Goal: Information Seeking & Learning: Learn about a topic

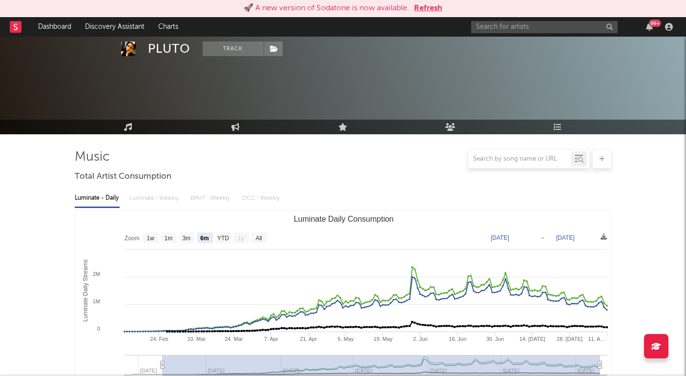
select select "6m"
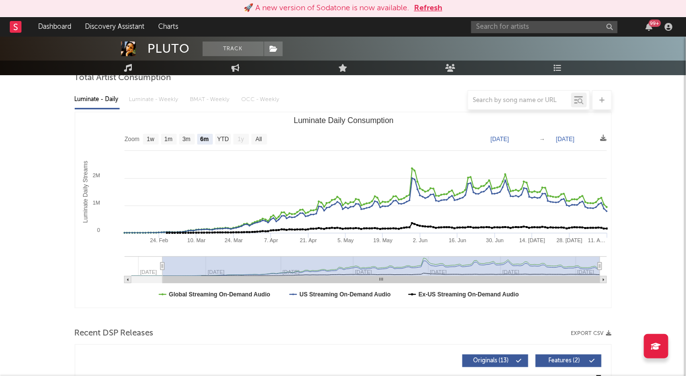
click at [524, 25] on input "text" at bounding box center [544, 27] width 147 height 12
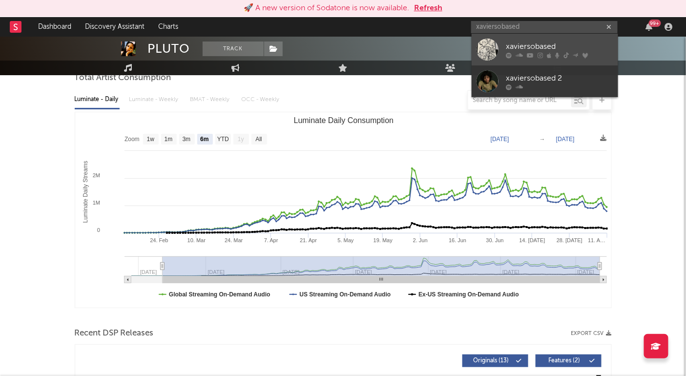
type input "xaviersobased"
click at [564, 46] on div "xaviersobased" at bounding box center [559, 47] width 107 height 12
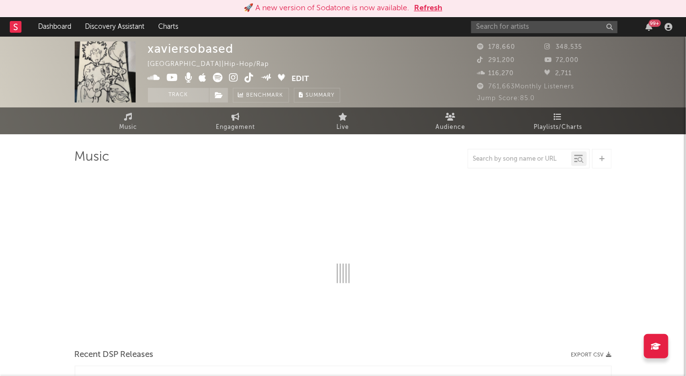
select select "6m"
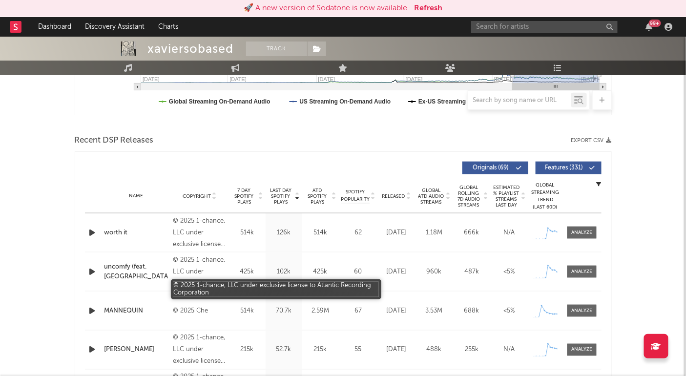
scroll to position [341, 0]
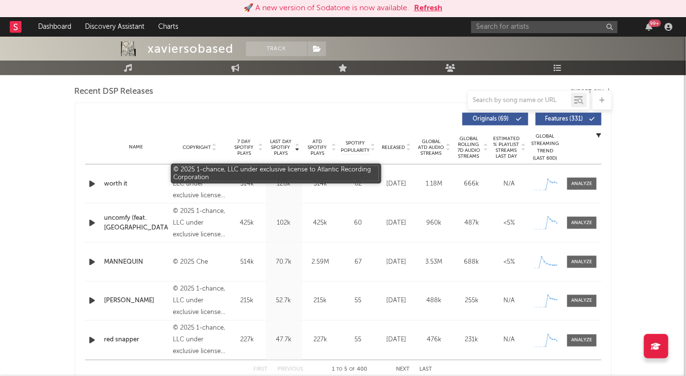
click at [192, 188] on div "© 2025 1-chance, LLC under exclusive license to Atlantic Recording Corporation" at bounding box center [199, 184] width 53 height 35
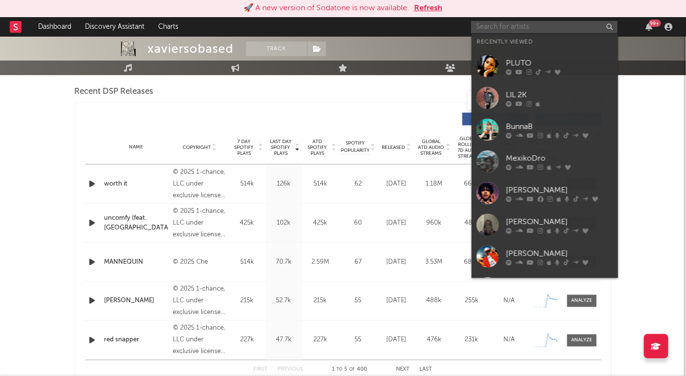
click at [505, 28] on input "text" at bounding box center [544, 27] width 147 height 12
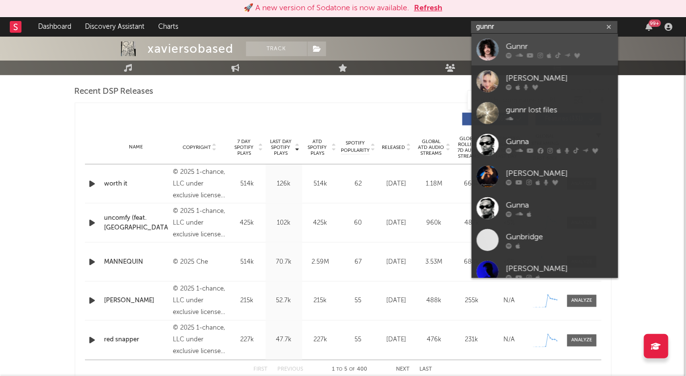
type input "gunnr"
click at [538, 44] on div "Gunnr" at bounding box center [559, 47] width 107 height 12
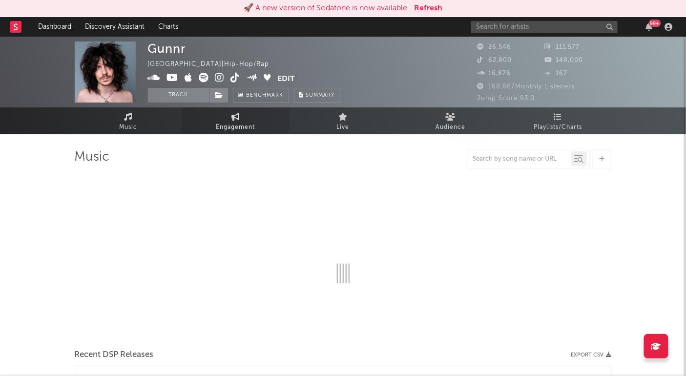
select select "6m"
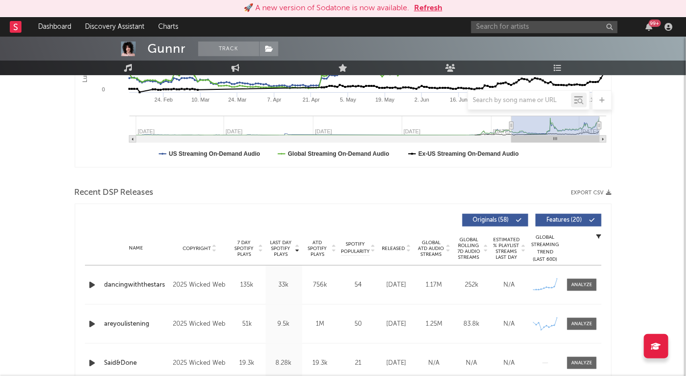
scroll to position [274, 0]
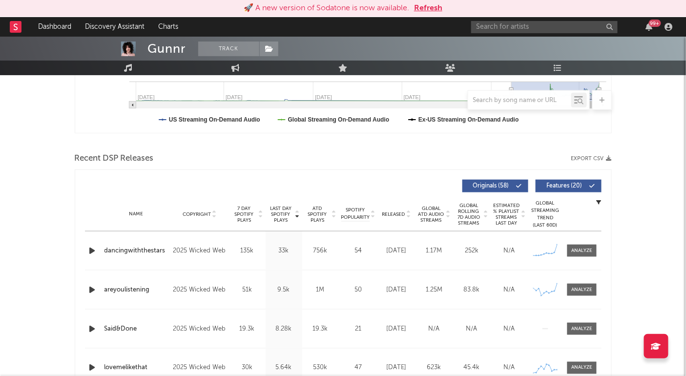
click at [92, 251] on icon "button" at bounding box center [92, 251] width 10 height 12
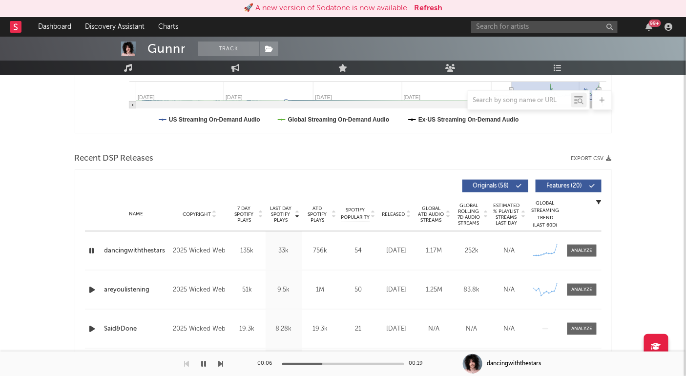
click at [92, 251] on icon "button" at bounding box center [91, 251] width 9 height 12
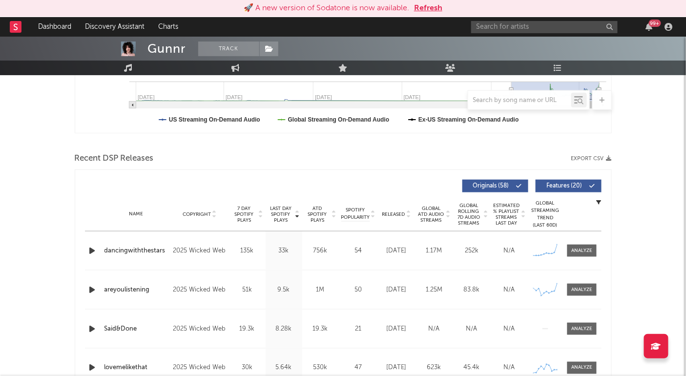
click at [92, 251] on icon "button" at bounding box center [92, 251] width 10 height 12
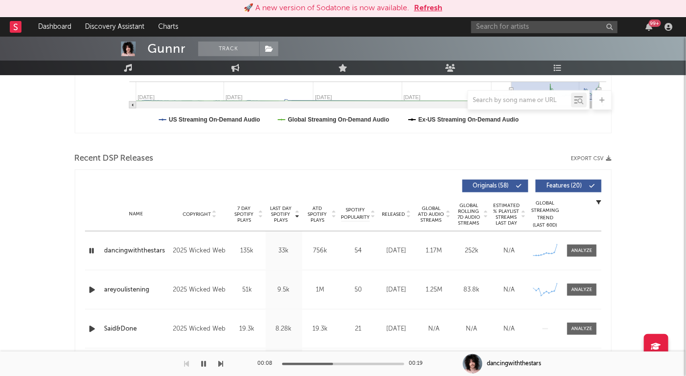
click at [92, 251] on icon "button" at bounding box center [91, 251] width 9 height 12
